Goal: Task Accomplishment & Management: Manage account settings

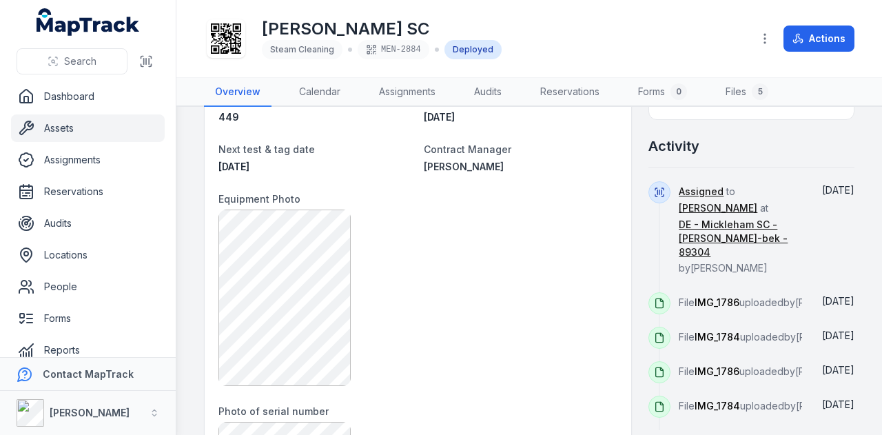
scroll to position [482, 0]
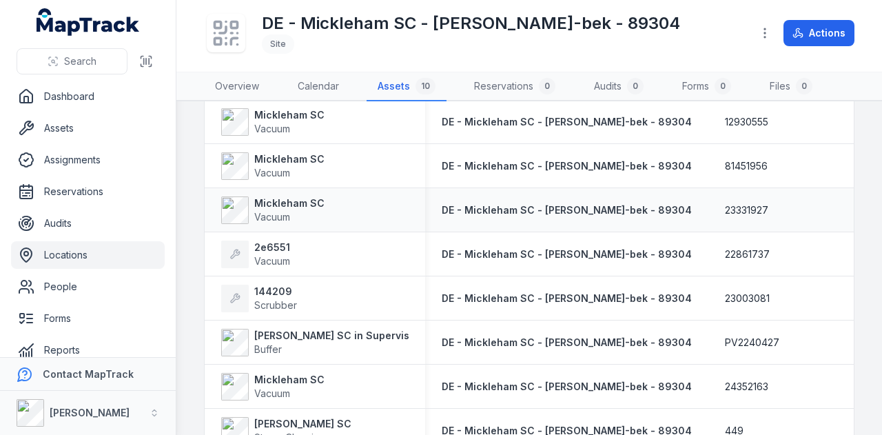
scroll to position [207, 0]
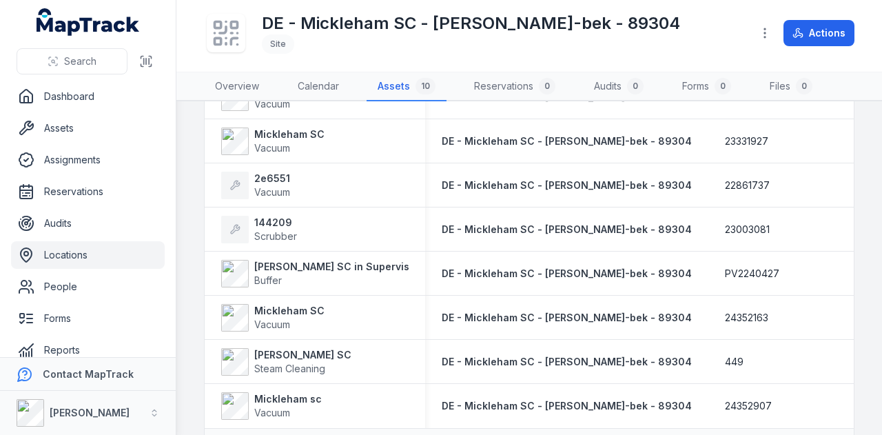
click at [61, 258] on link "Locations" at bounding box center [88, 255] width 154 height 28
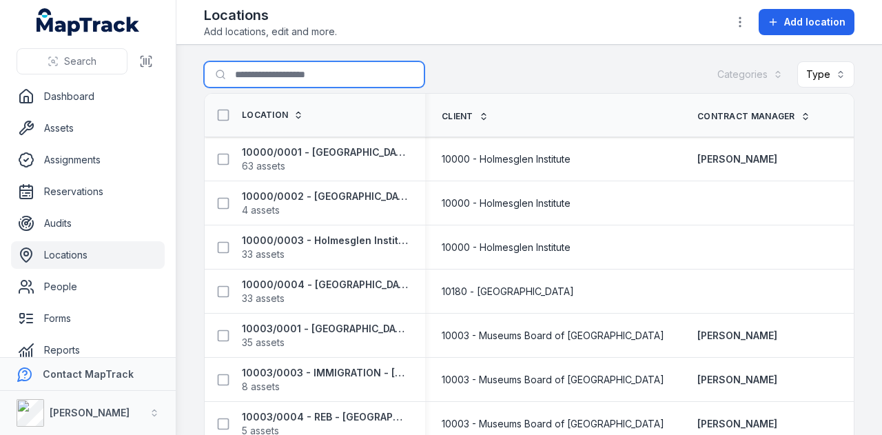
click at [266, 86] on input "Search for locations" at bounding box center [314, 74] width 221 height 26
paste input "**********"
type input "**********"
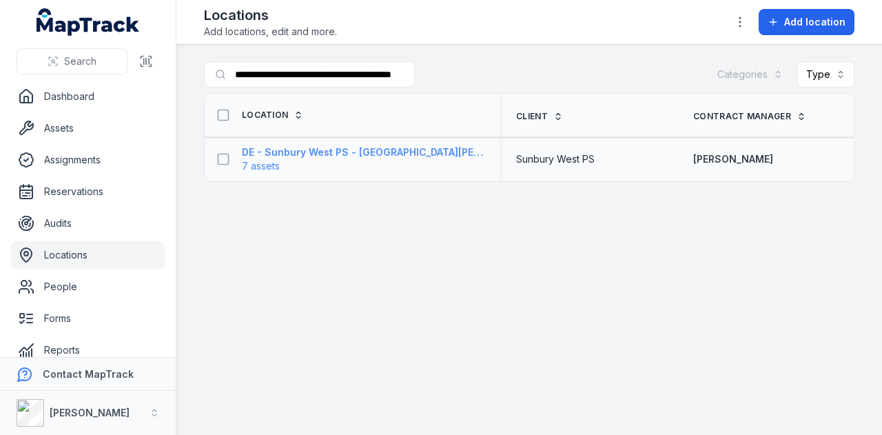
click at [360, 153] on strong "DE - Sunbury West PS - [GEOGRAPHIC_DATA][PERSON_NAME]-bek - 89139" at bounding box center [362, 152] width 241 height 14
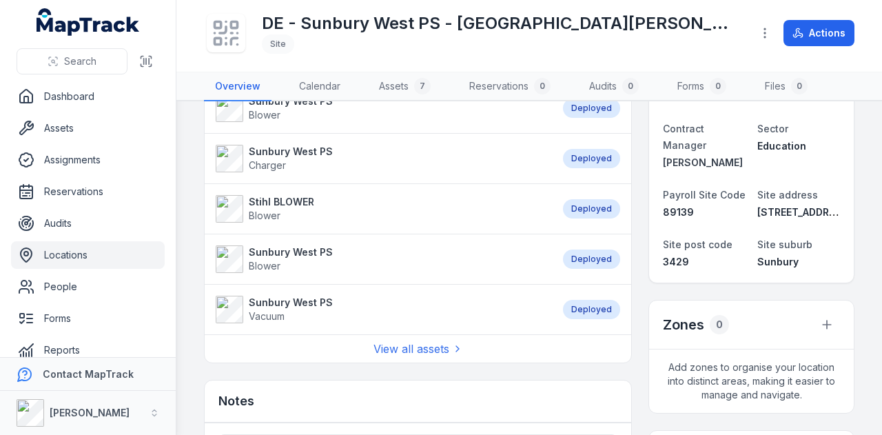
scroll to position [276, 0]
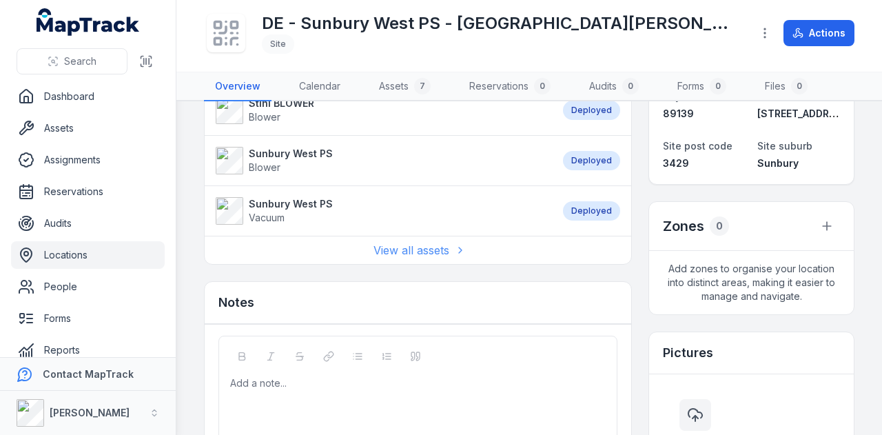
click at [424, 245] on link "View all assets" at bounding box center [418, 250] width 90 height 17
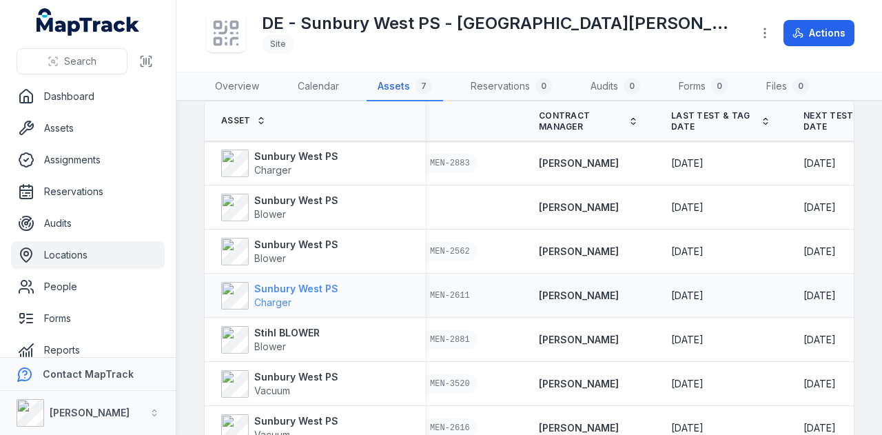
scroll to position [120, 0]
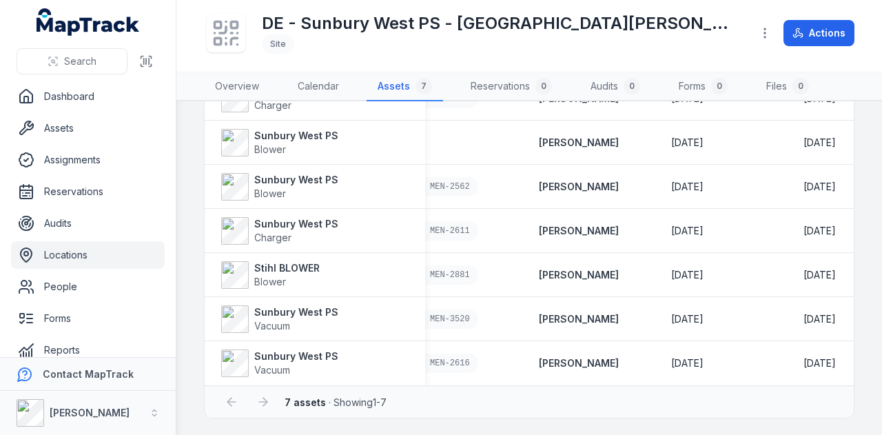
click at [101, 258] on link "Locations" at bounding box center [88, 255] width 154 height 28
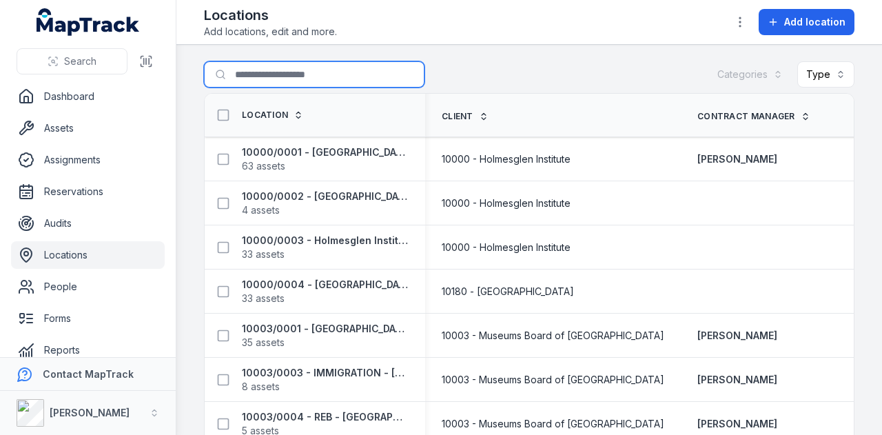
click at [306, 81] on input "Search for locations" at bounding box center [314, 74] width 221 height 26
paste input "**********"
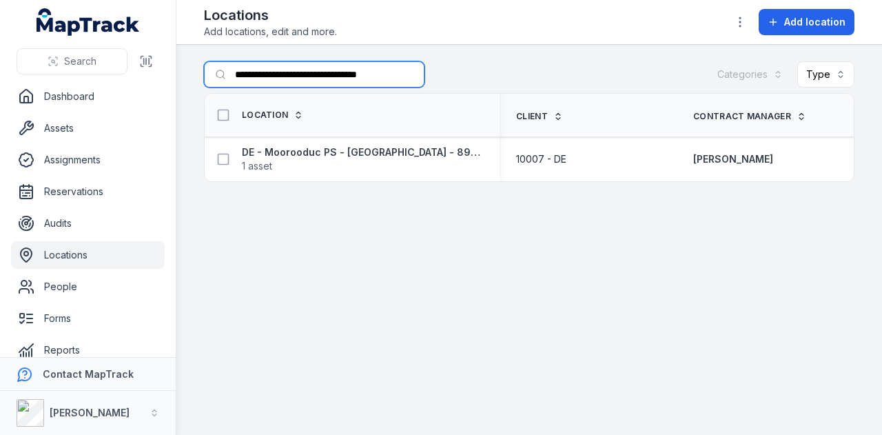
drag, startPoint x: 236, startPoint y: 76, endPoint x: 579, endPoint y: 85, distance: 343.3
click at [579, 85] on div "**********" at bounding box center [529, 77] width 651 height 32
paste input "*"
type input "**********"
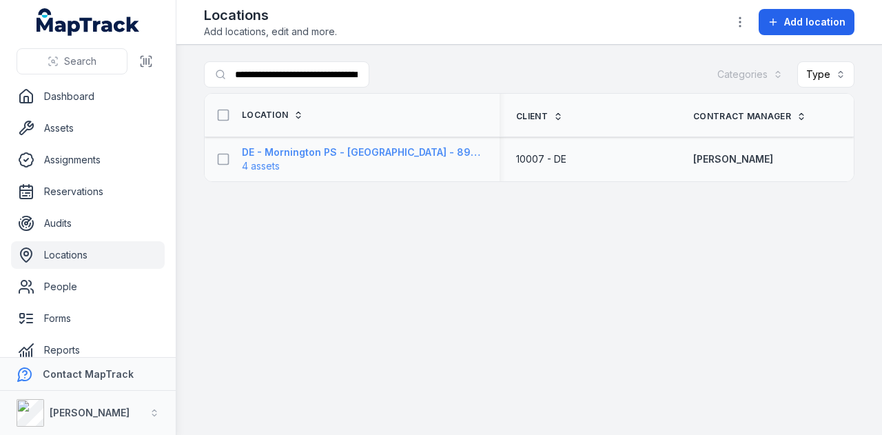
click at [305, 152] on strong "DE - Mornington PS - [GEOGRAPHIC_DATA] - 89389" at bounding box center [362, 152] width 241 height 14
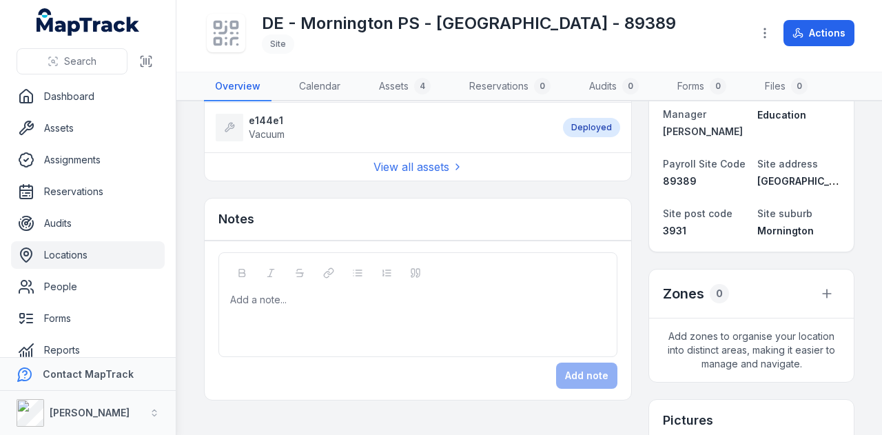
scroll to position [138, 0]
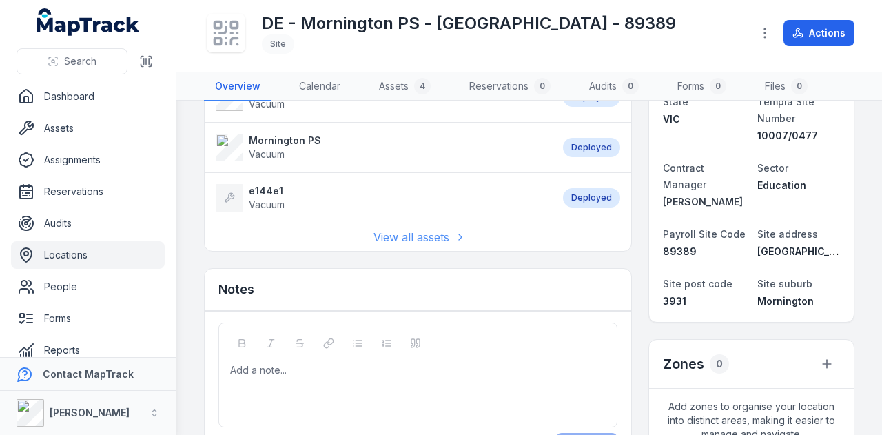
click at [422, 230] on link "View all assets" at bounding box center [418, 237] width 90 height 17
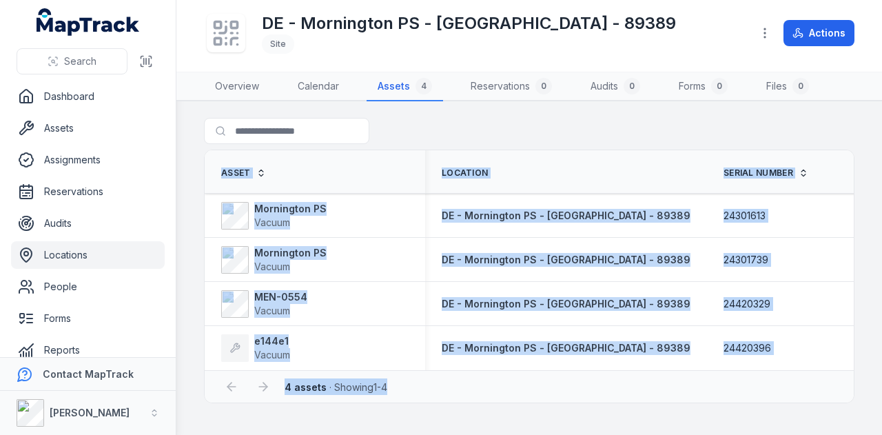
drag, startPoint x: 466, startPoint y: 376, endPoint x: 548, endPoint y: 369, distance: 82.2
click at [548, 369] on div "Asset Location Serial Number Tag Contract Manager Last Test & Tag Date Next tes…" at bounding box center [529, 277] width 651 height 254
click at [478, 357] on div "DE - Mornington PS - [GEOGRAPHIC_DATA] - 89389" at bounding box center [566, 348] width 282 height 25
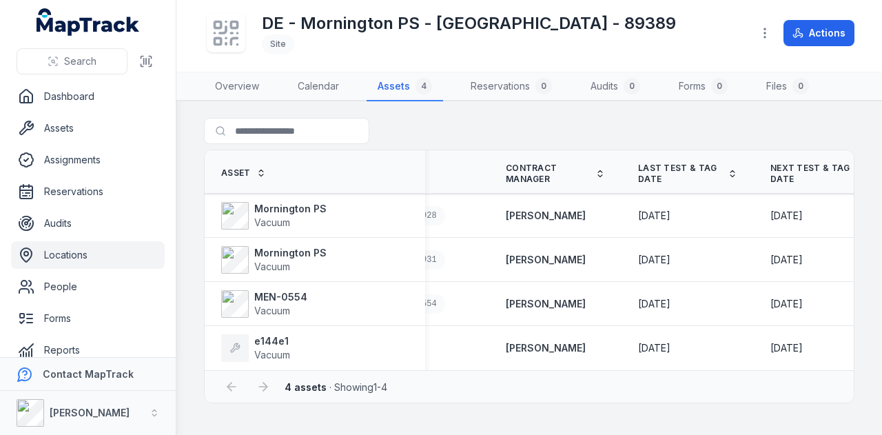
scroll to position [0, 520]
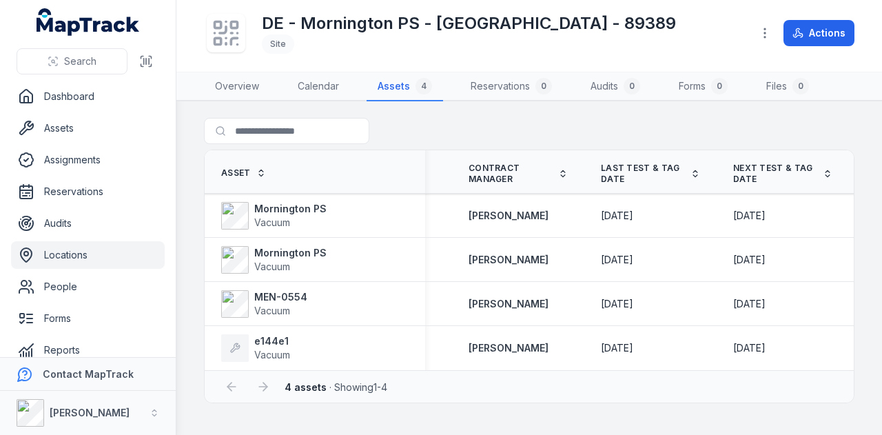
click at [688, 380] on div "4 assets · Showing 1 - 4" at bounding box center [529, 386] width 622 height 26
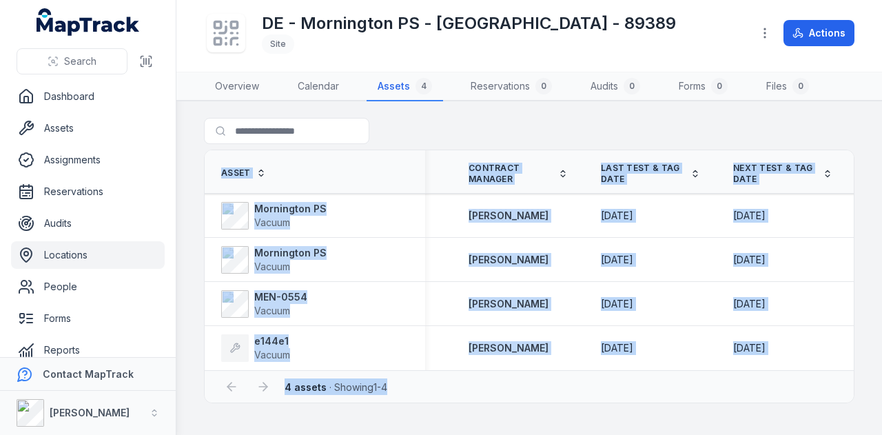
drag, startPoint x: 541, startPoint y: 375, endPoint x: 503, endPoint y: 371, distance: 38.1
click at [503, 371] on div "Asset Location Serial Number Tag Contract Manager Last Test & Tag Date Next tes…" at bounding box center [529, 277] width 651 height 254
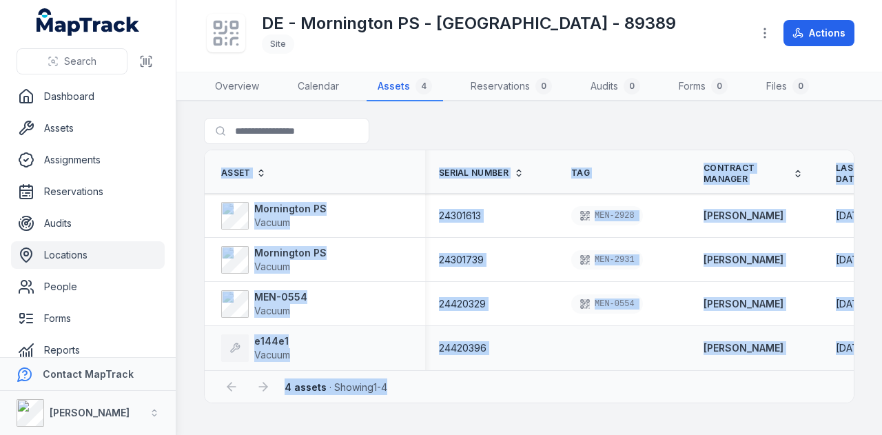
scroll to position [0, 279]
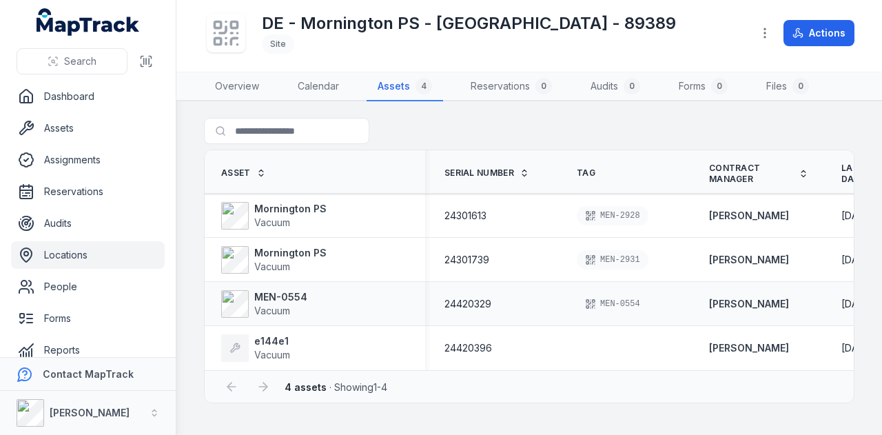
click at [261, 285] on div "MEN-0554 Vacuum" at bounding box center [315, 304] width 221 height 39
click at [269, 297] on strong "MEN-0554" at bounding box center [280, 297] width 53 height 14
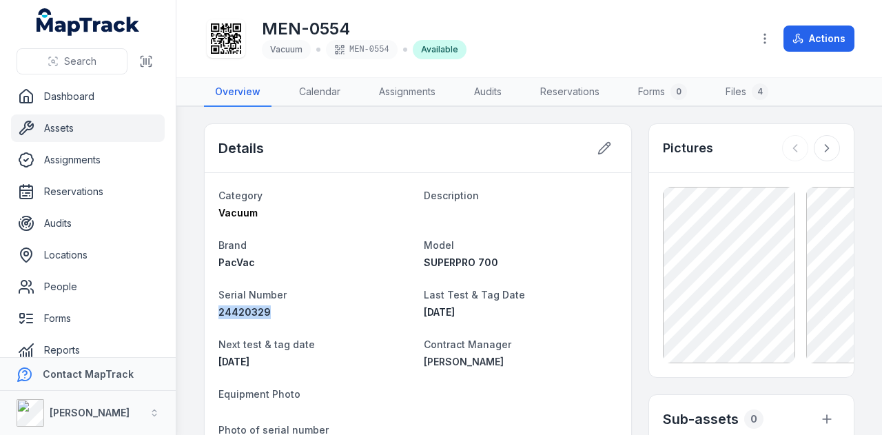
drag, startPoint x: 273, startPoint y: 313, endPoint x: 183, endPoint y: 303, distance: 90.1
click at [183, 303] on main "Details Category Vacuum Description Brand PacVac Model SUPERPRO 700 Serial Numb…" at bounding box center [529, 271] width 706 height 328
copy span "24420329"
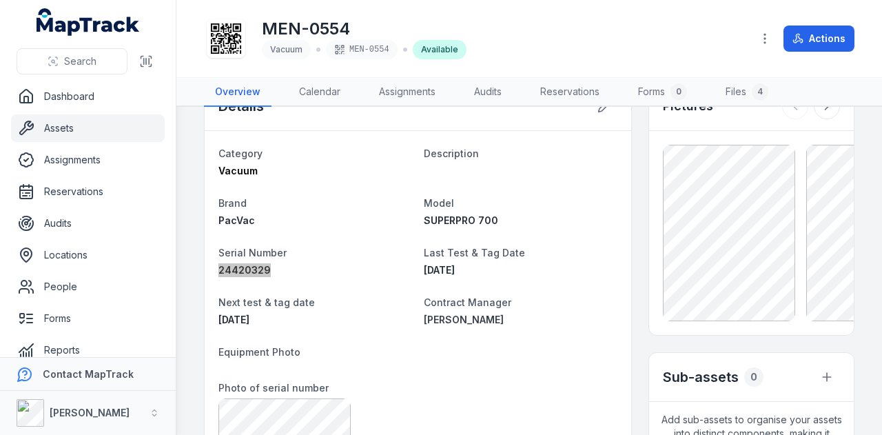
scroll to position [138, 0]
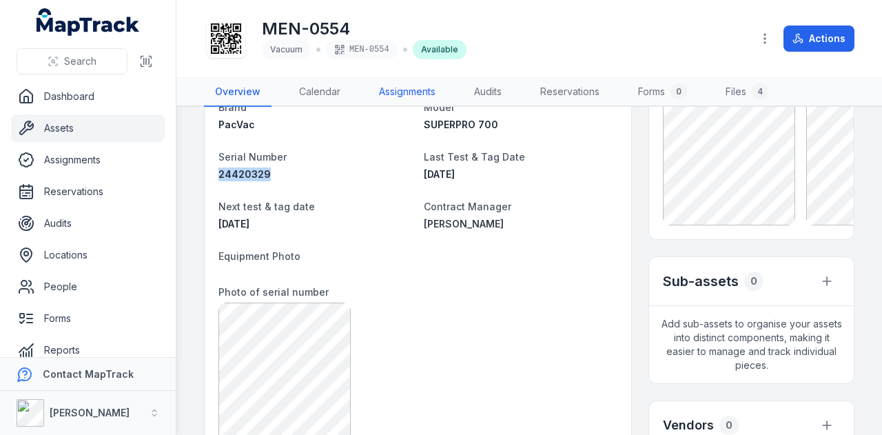
click at [429, 92] on link "Assignments" at bounding box center [407, 92] width 79 height 29
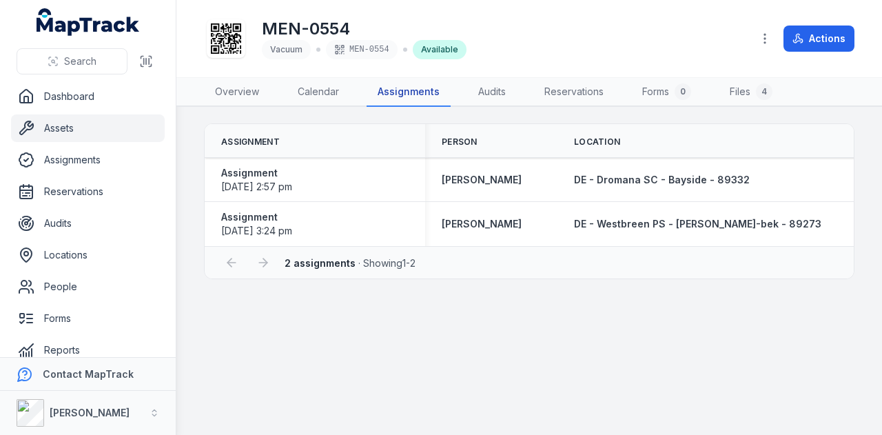
click at [393, 96] on link "Assignments" at bounding box center [409, 92] width 84 height 29
click at [234, 94] on link "Overview" at bounding box center [237, 92] width 66 height 29
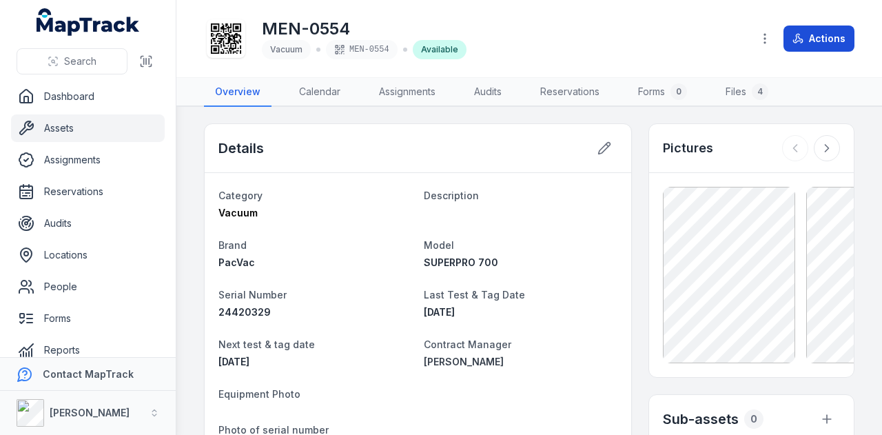
click at [808, 43] on button "Actions" at bounding box center [819, 38] width 71 height 26
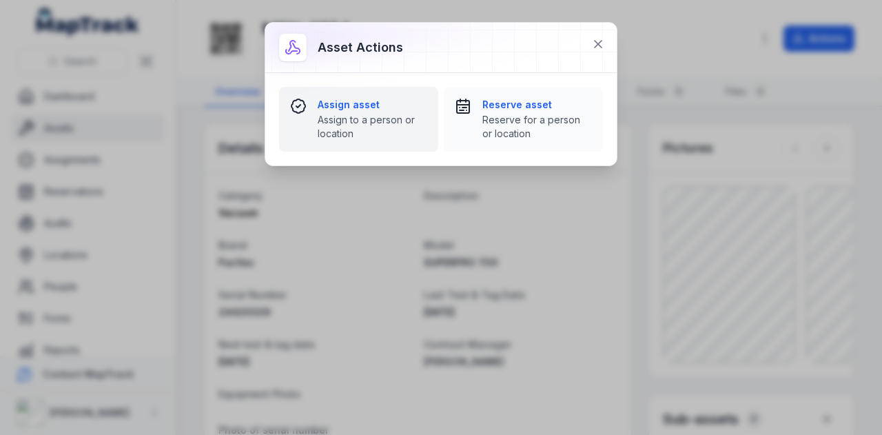
click at [343, 118] on span "Assign to a person or location" at bounding box center [373, 127] width 110 height 28
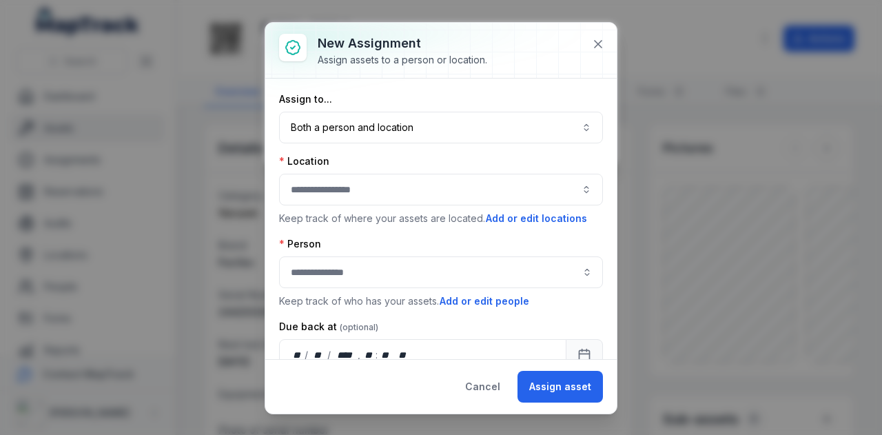
click at [569, 188] on button "button" at bounding box center [441, 190] width 324 height 32
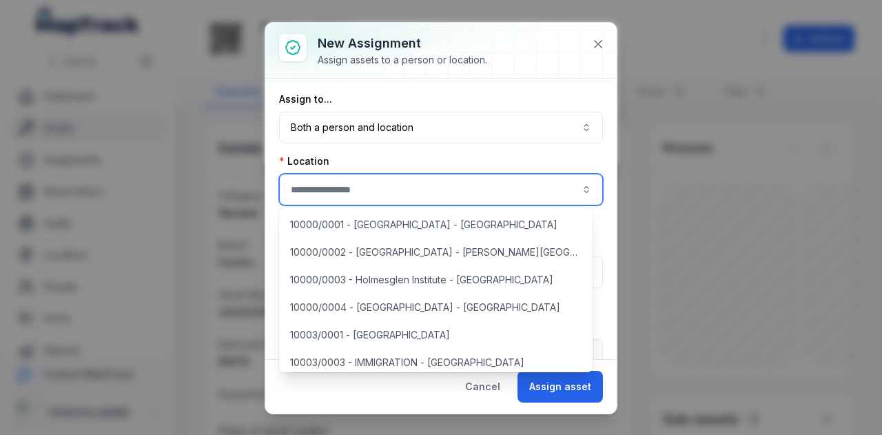
click at [379, 192] on button "button" at bounding box center [441, 190] width 324 height 32
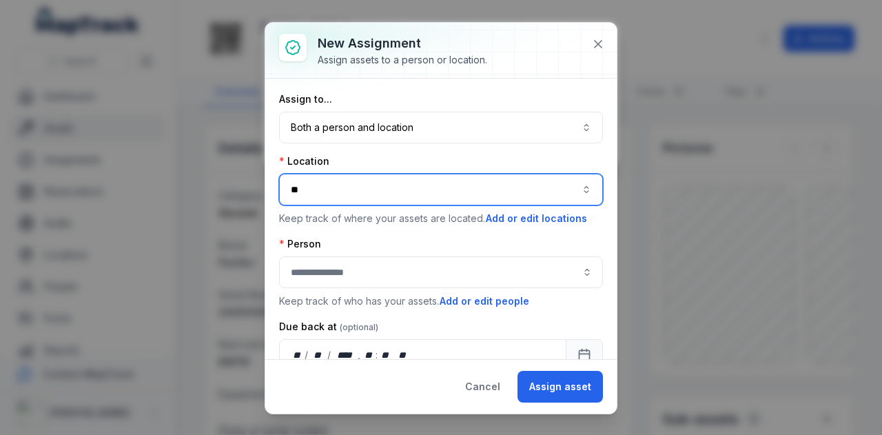
type input "*"
click at [578, 192] on button "button" at bounding box center [441, 190] width 324 height 32
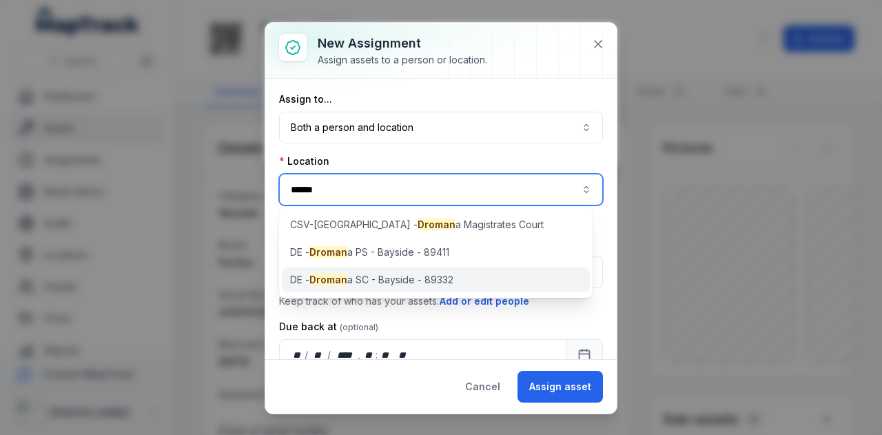
type input "******"
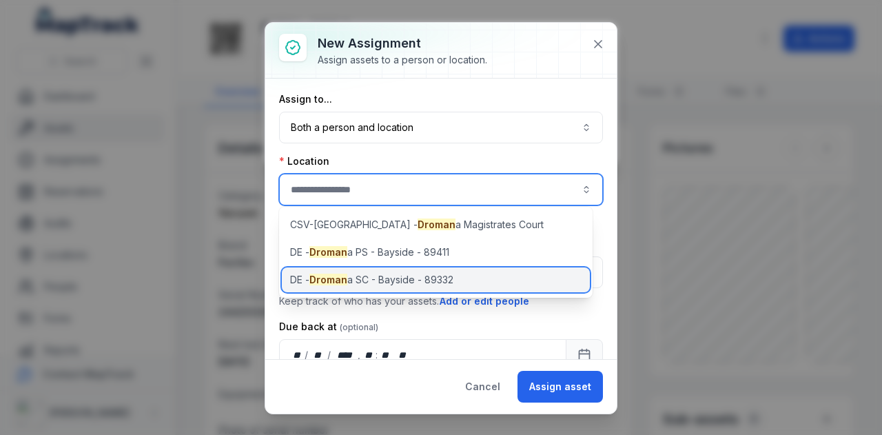
click at [474, 277] on div "[PERSON_NAME] a SC - Bayside - 89332" at bounding box center [436, 279] width 308 height 25
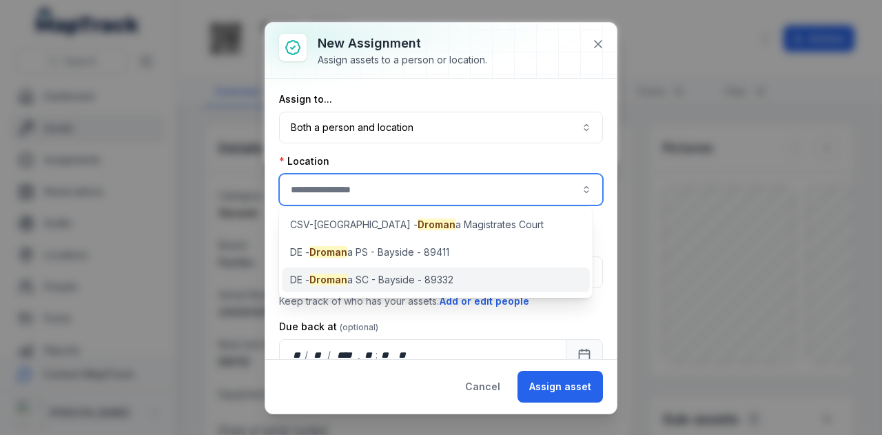
type input "**********"
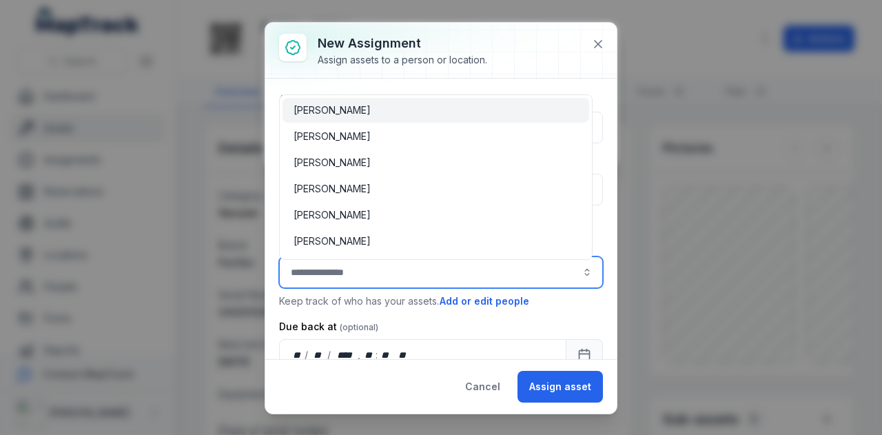
click at [381, 279] on input "assignment-add:person-label" at bounding box center [441, 272] width 324 height 32
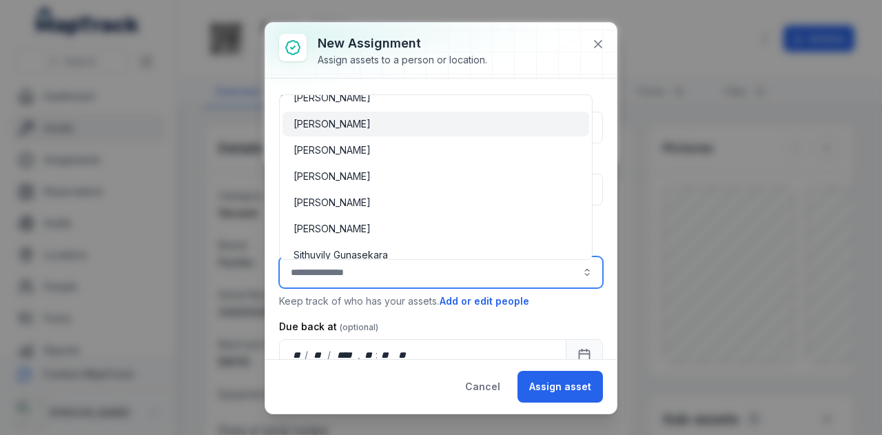
scroll to position [896, 0]
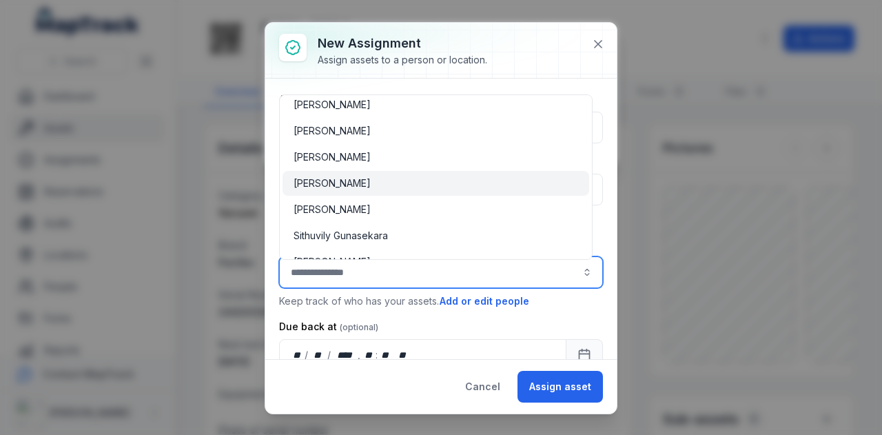
type input "**********"
click at [347, 187] on span "[PERSON_NAME]" at bounding box center [332, 183] width 77 height 14
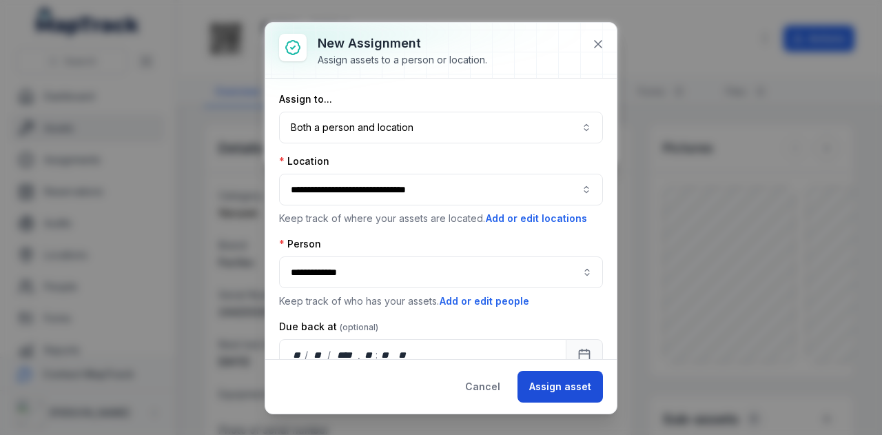
click at [560, 390] on button "Assign asset" at bounding box center [560, 387] width 85 height 32
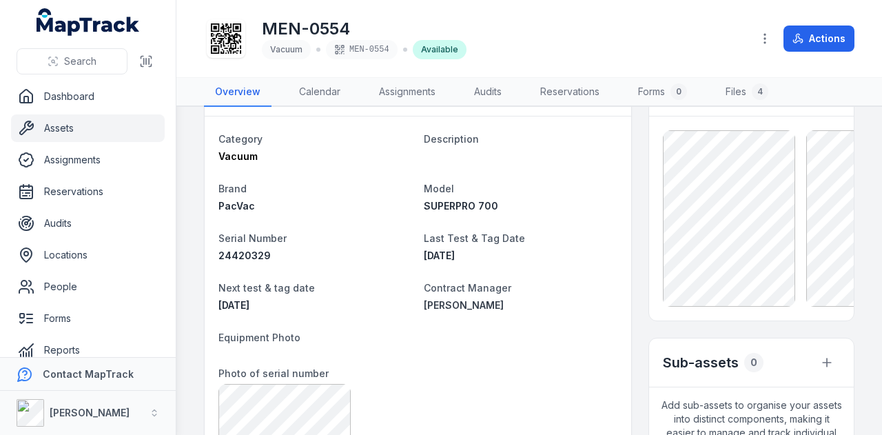
scroll to position [0, 0]
